Goal: Task Accomplishment & Management: Use online tool/utility

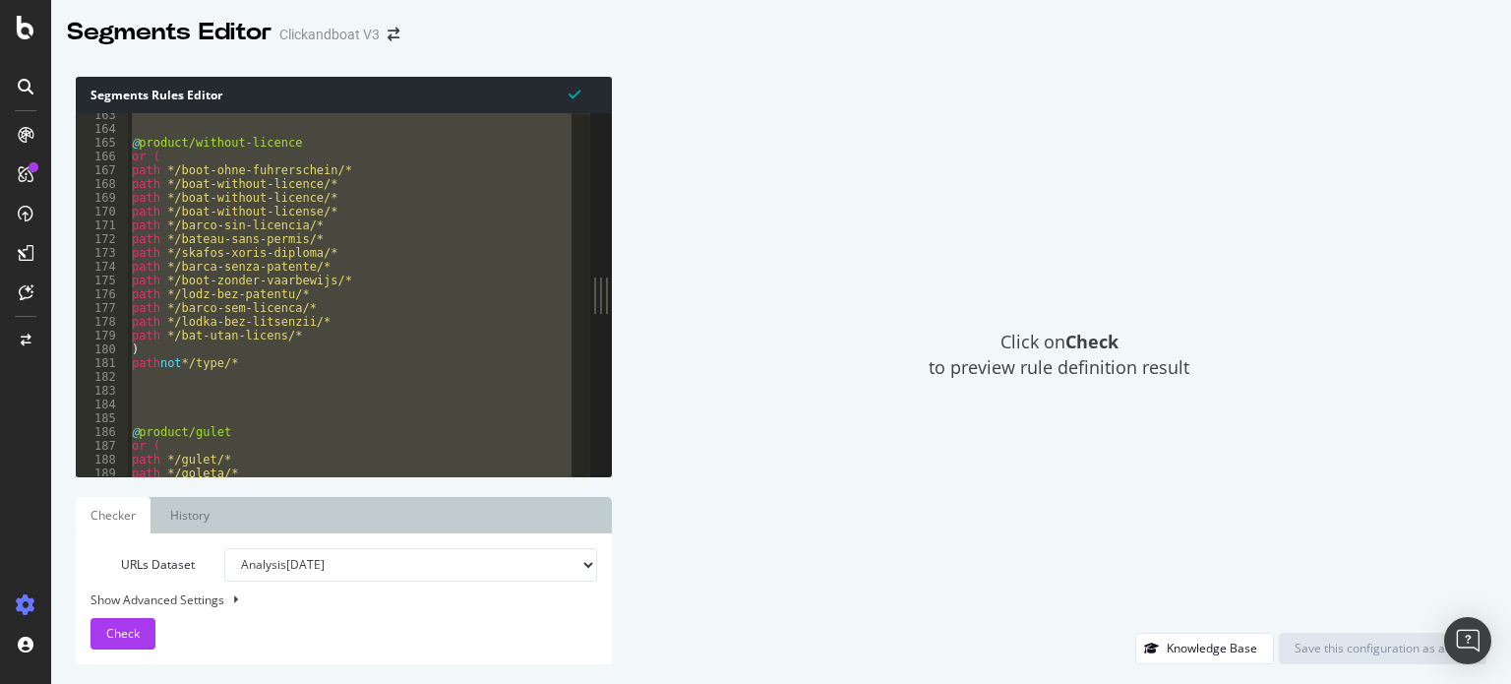
scroll to position [1330, 0]
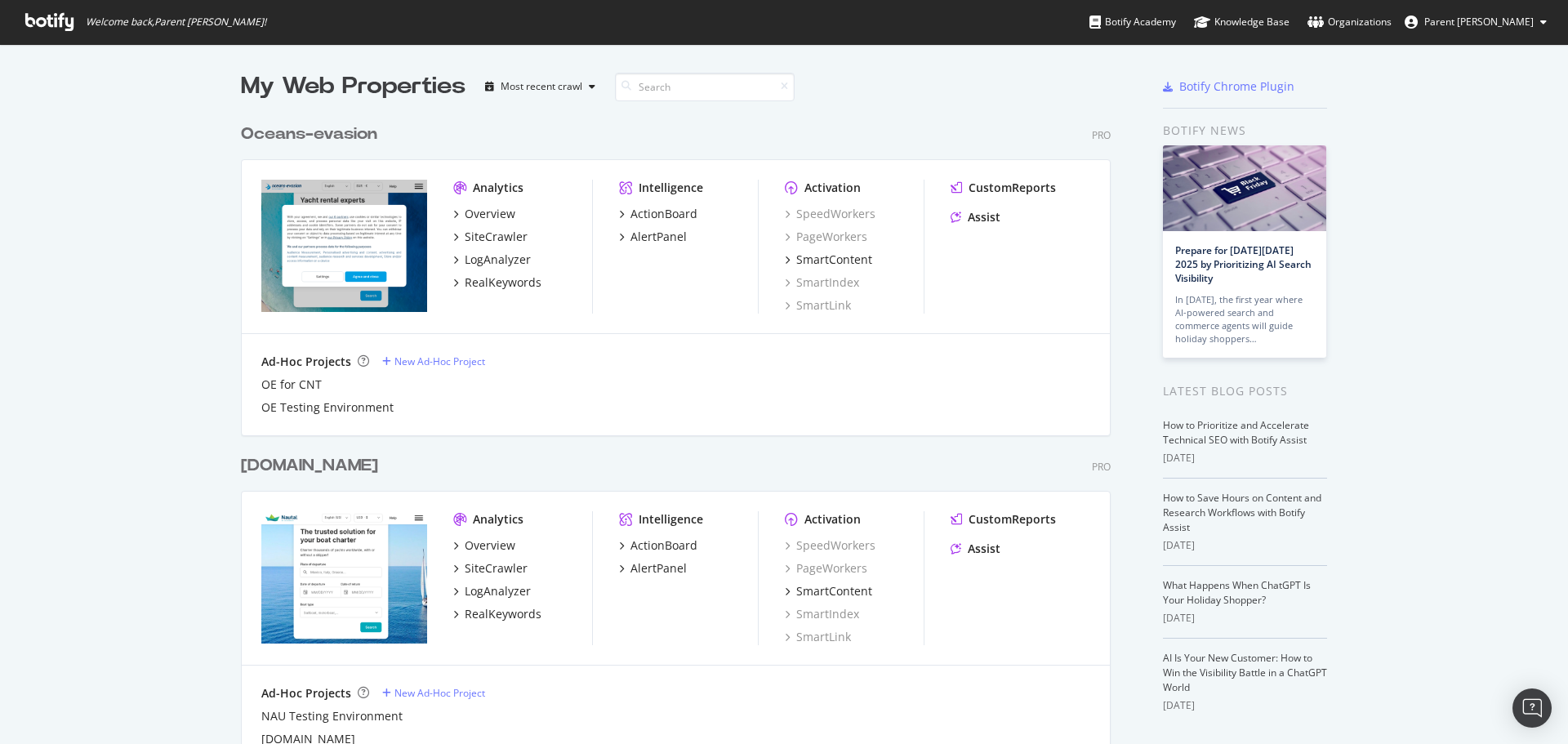
scroll to position [245, 0]
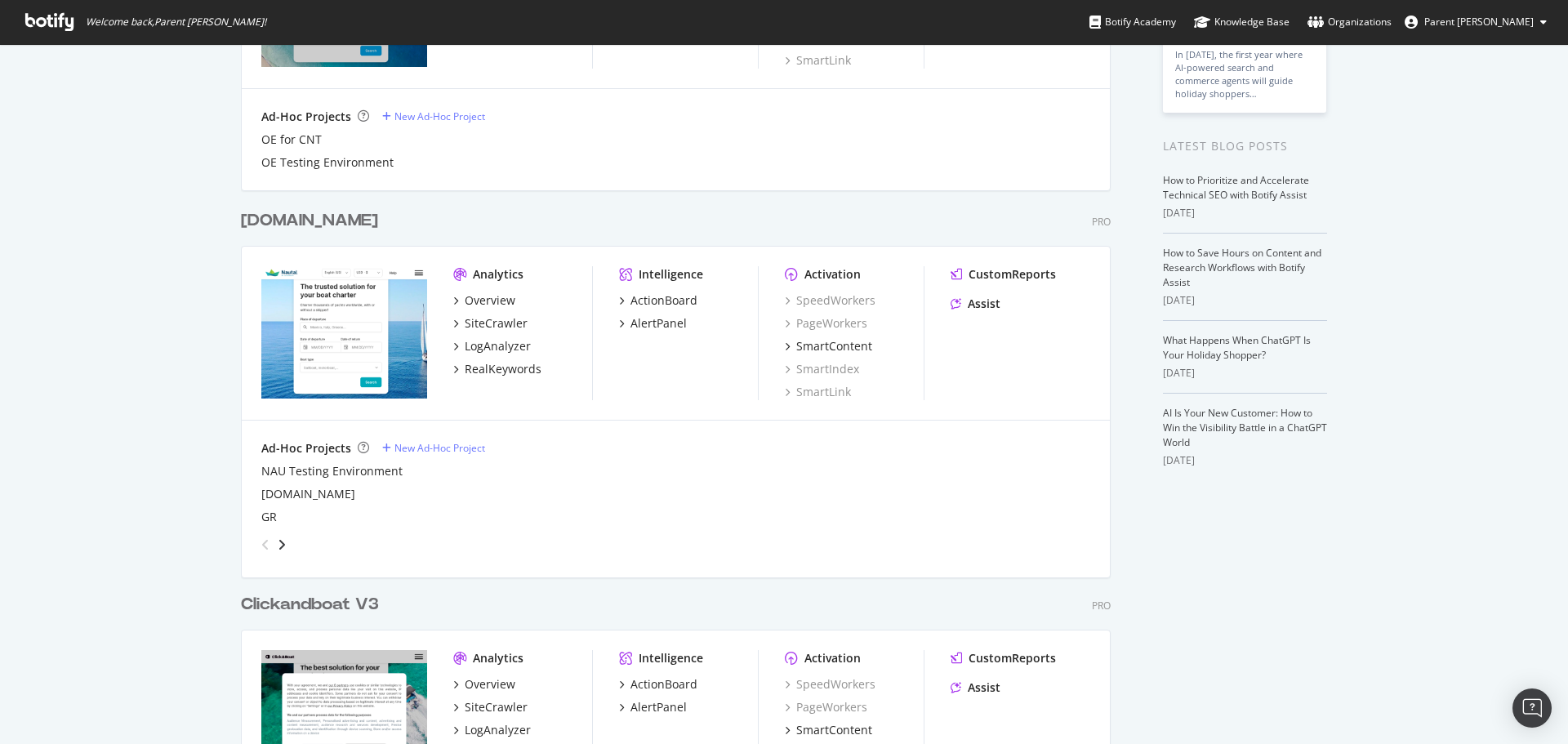
click at [326, 601] on div "Clickandboat V3" at bounding box center [310, 604] width 138 height 24
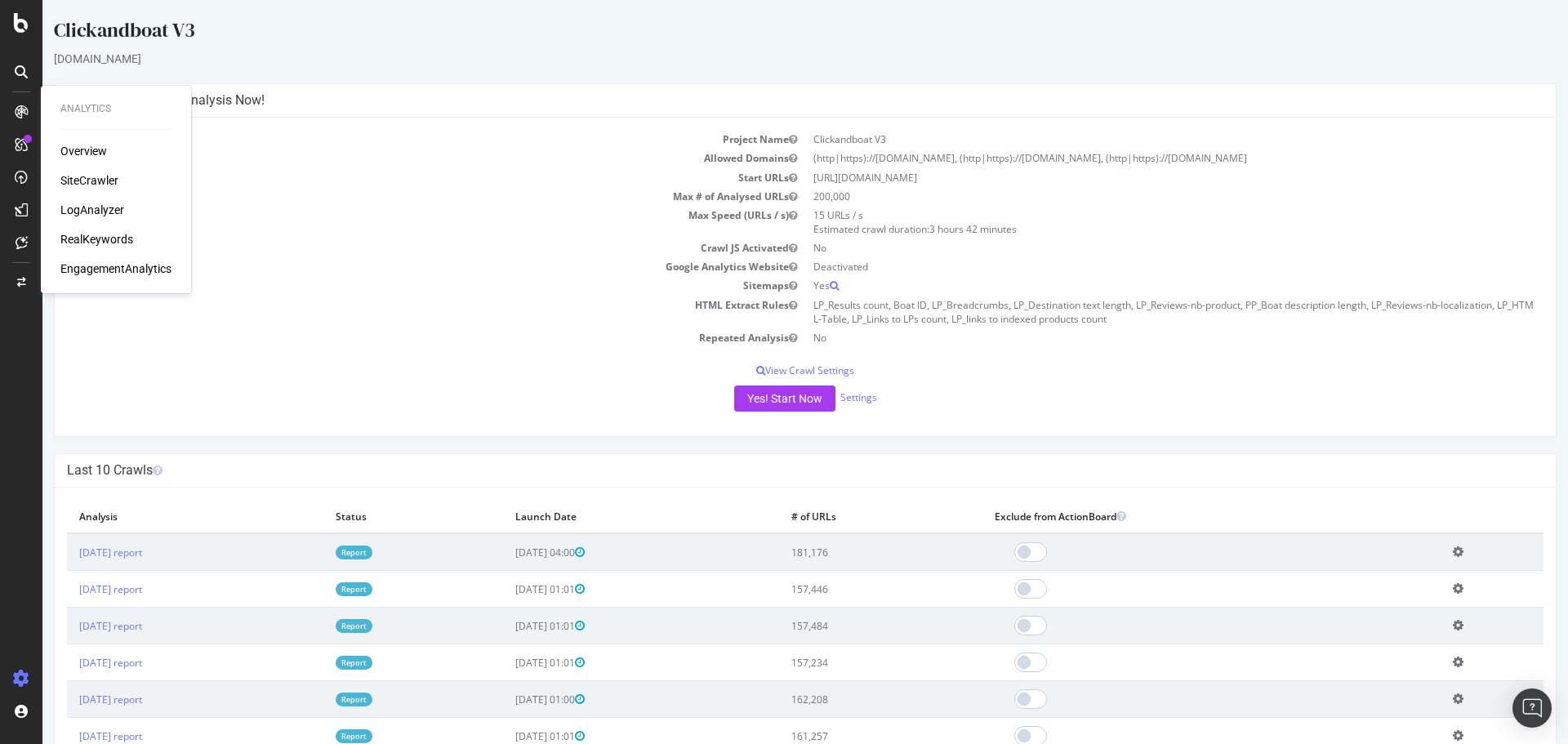
click at [83, 181] on div "SiteCrawler" at bounding box center [90, 181] width 58 height 17
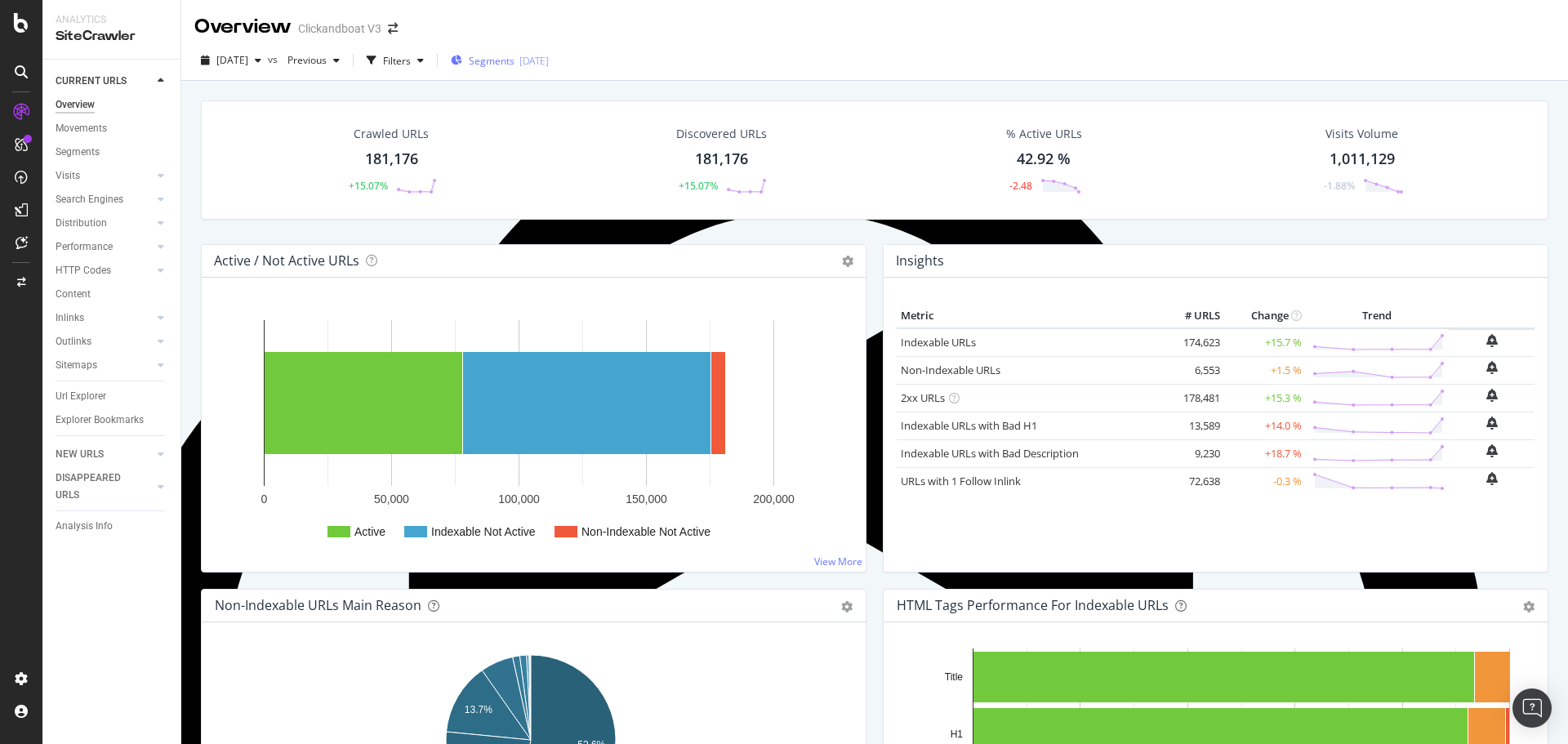
click at [515, 54] on span "Segments" at bounding box center [492, 61] width 46 height 14
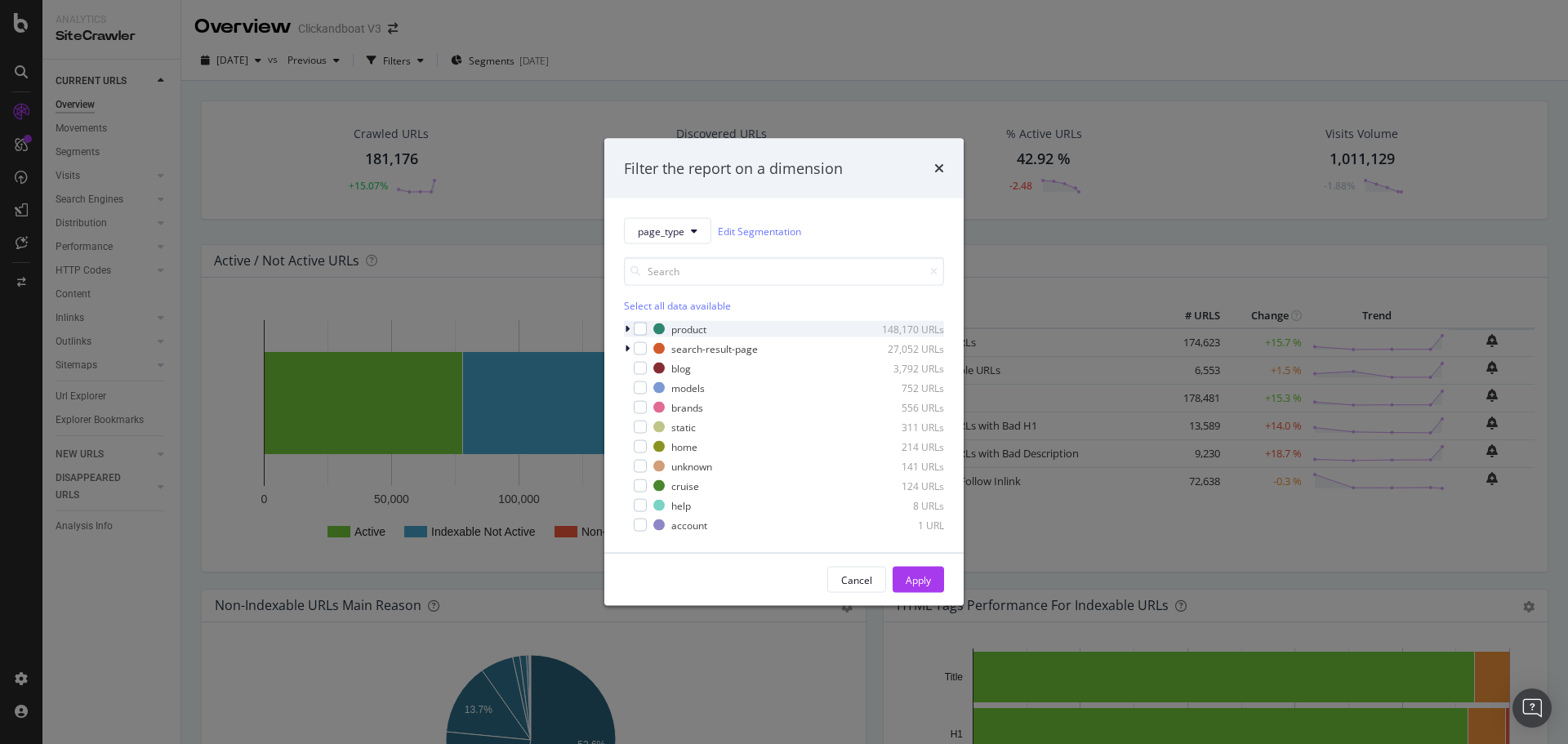
click at [625, 328] on icon "modal" at bounding box center [627, 329] width 5 height 10
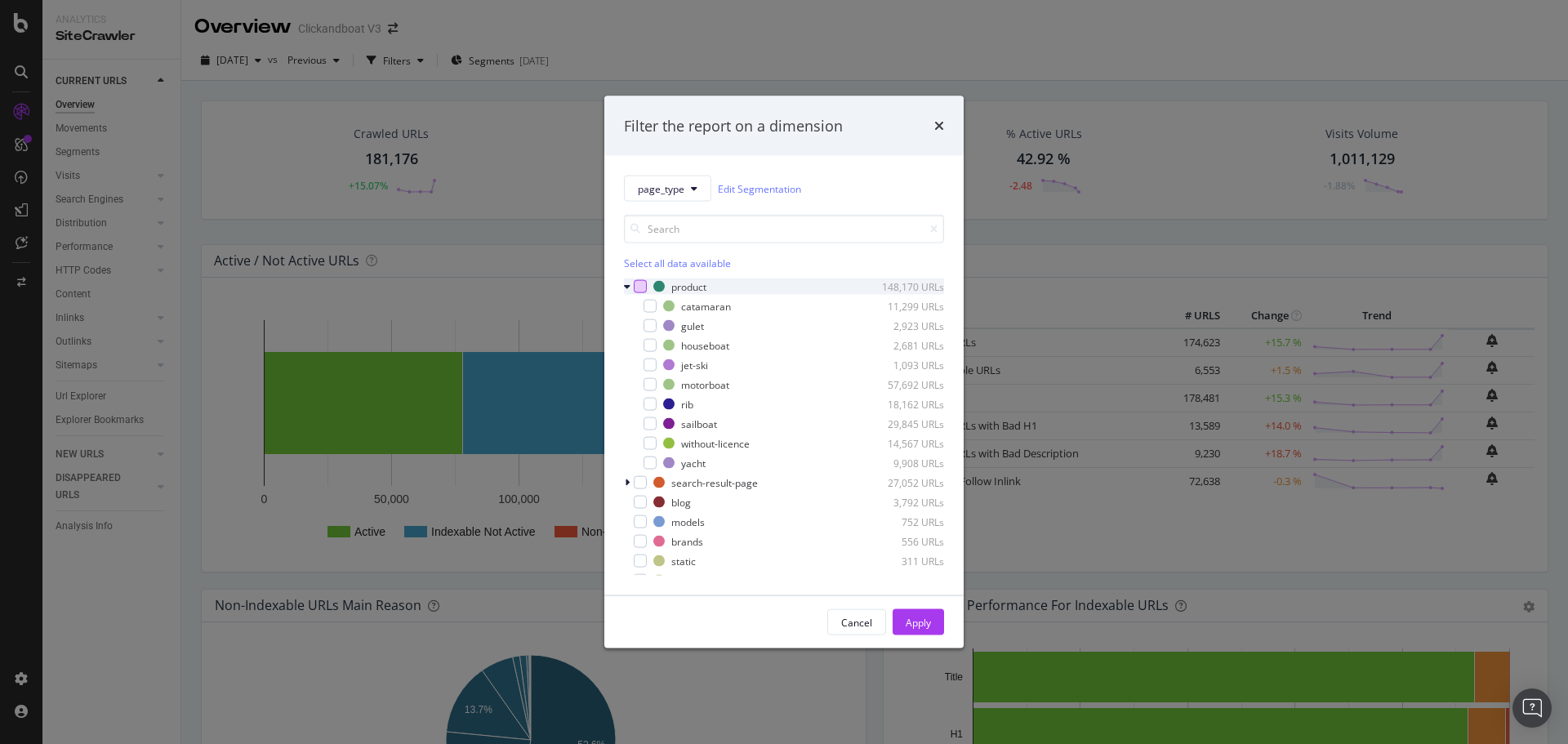
click at [637, 286] on div "modal" at bounding box center [640, 286] width 13 height 13
click at [915, 619] on div "Apply" at bounding box center [919, 622] width 25 height 14
